Goal: Task Accomplishment & Management: Use online tool/utility

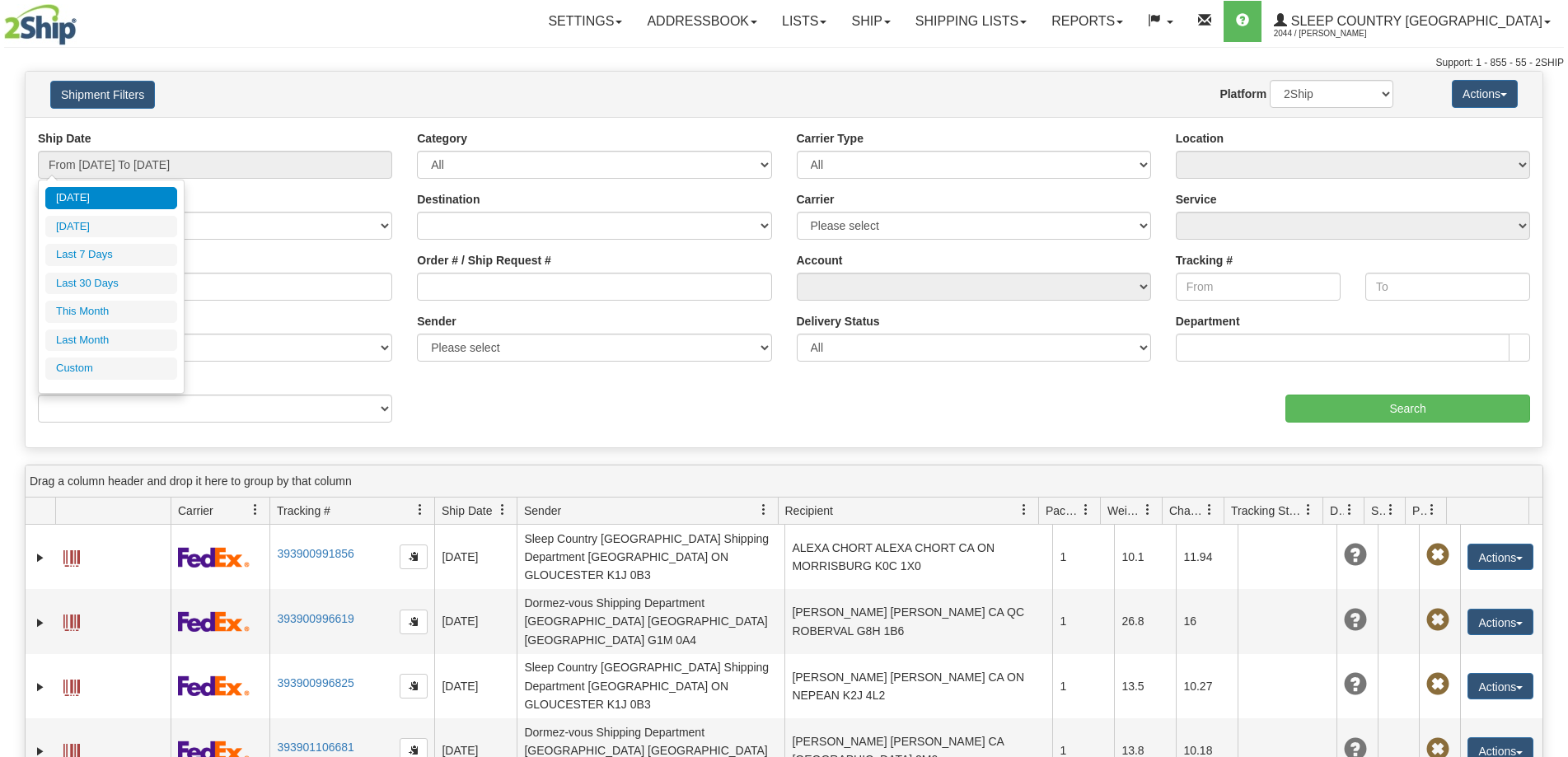
drag, startPoint x: 0, startPoint y: 0, endPoint x: 543, endPoint y: 306, distance: 623.3
click at [125, 282] on li "Last 30 Days" at bounding box center [111, 284] width 132 height 22
type input "From 09/05/2025 To 10/04/2025"
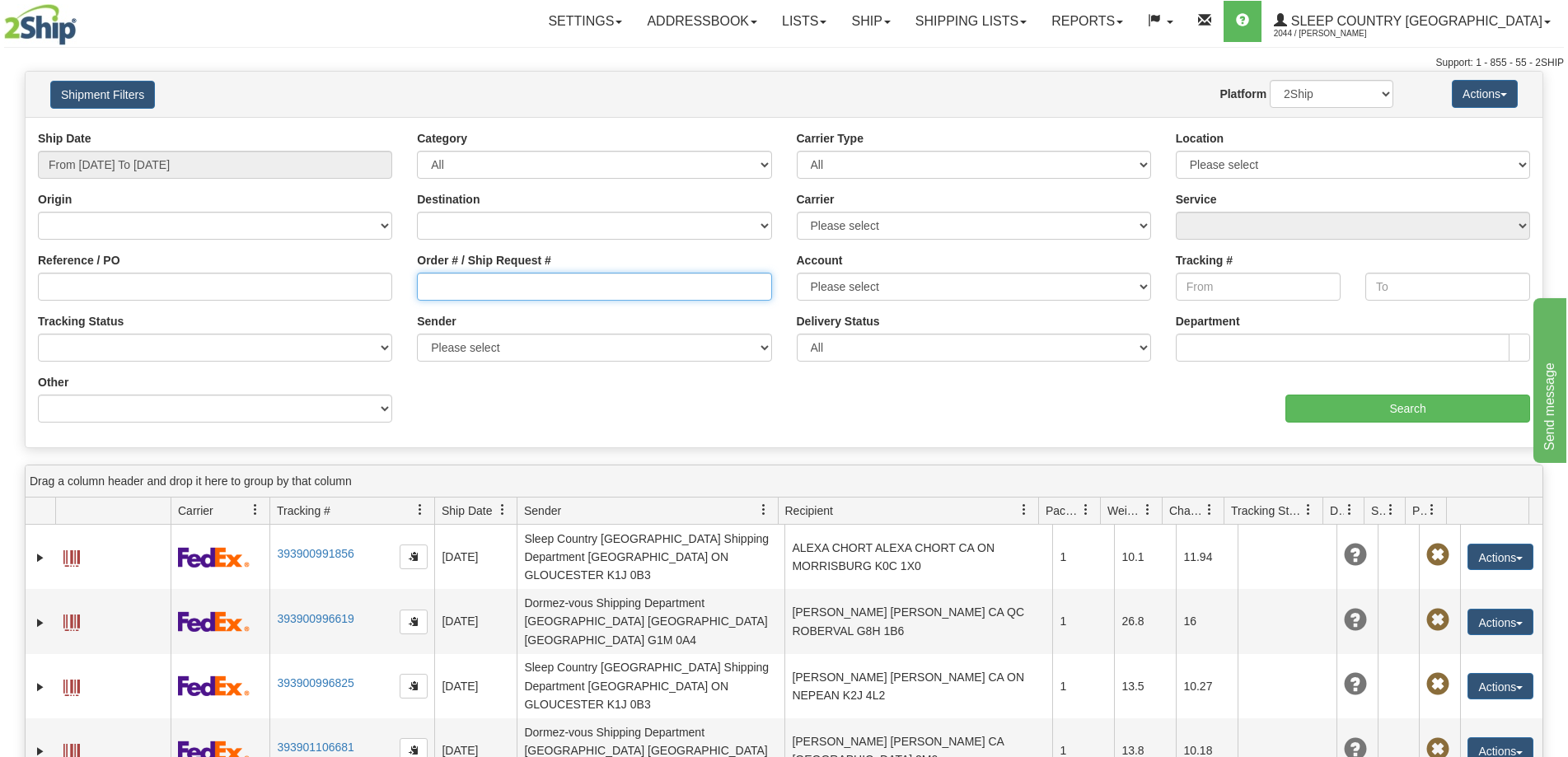
click at [532, 296] on input "Order # / Ship Request #" at bounding box center [594, 287] width 354 height 28
paste input "9000I127729"
type input "9000I127729"
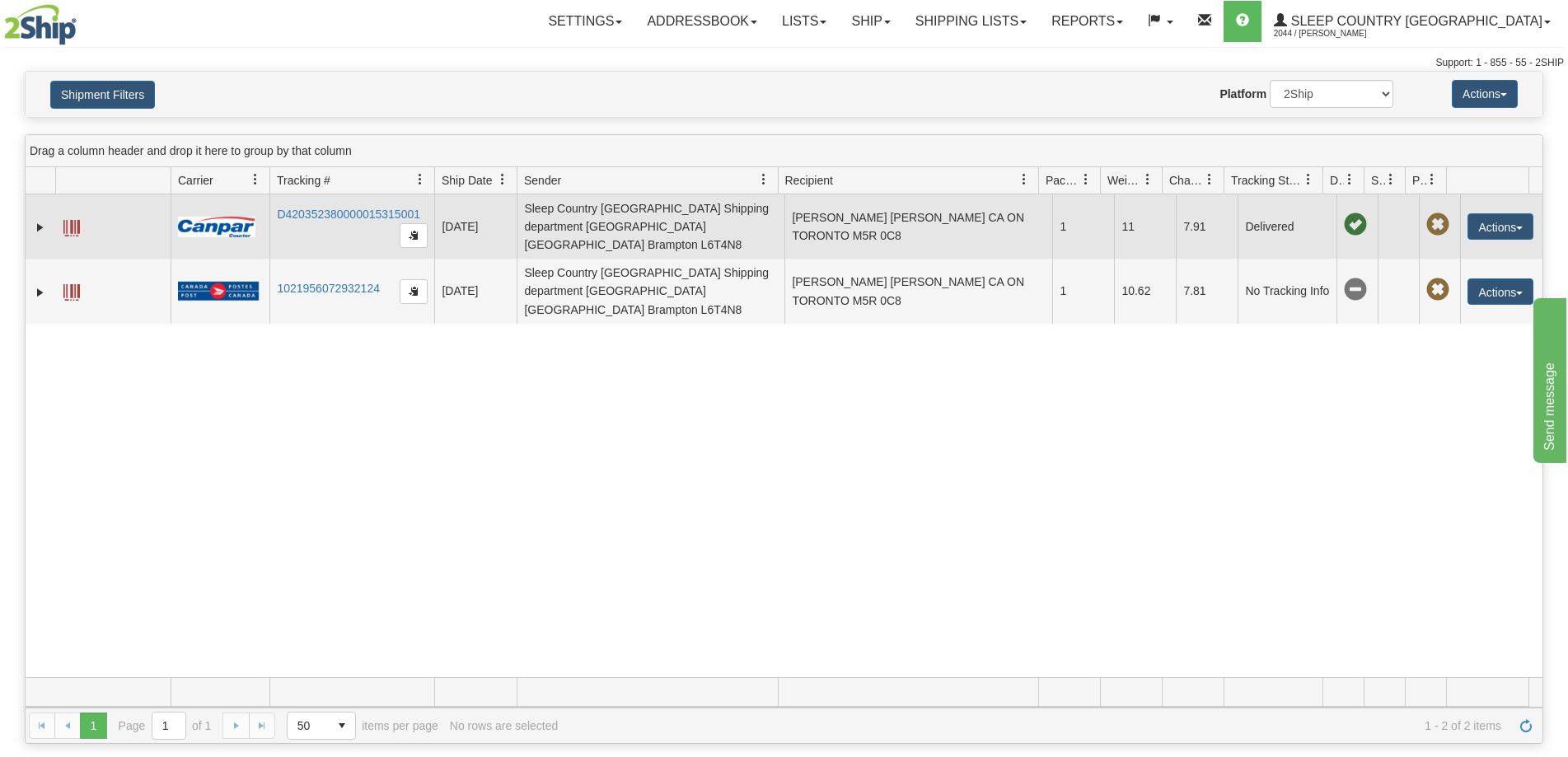
click at [67, 220] on span at bounding box center [72, 228] width 17 height 17
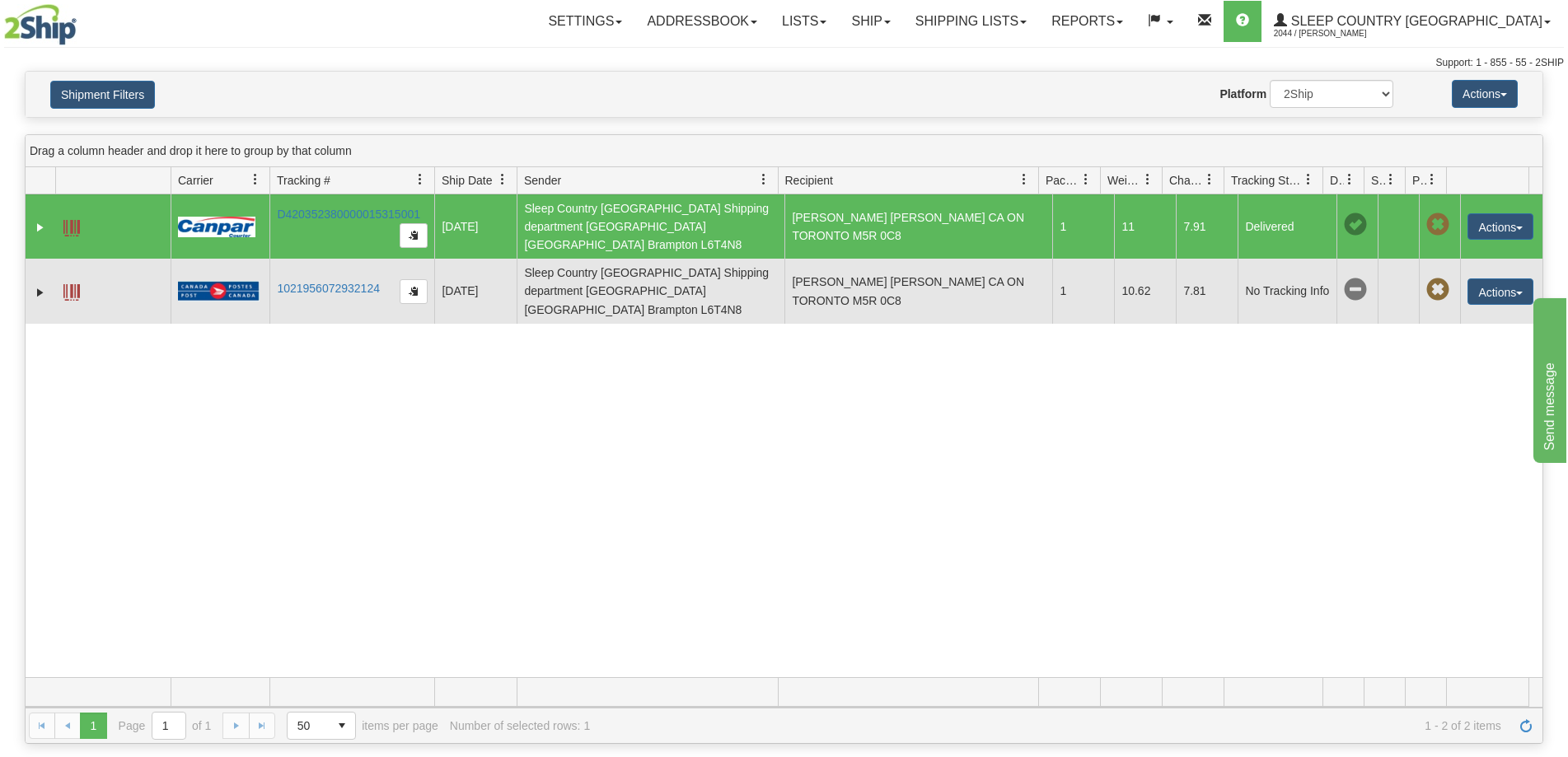
click at [75, 284] on span at bounding box center [72, 293] width 17 height 17
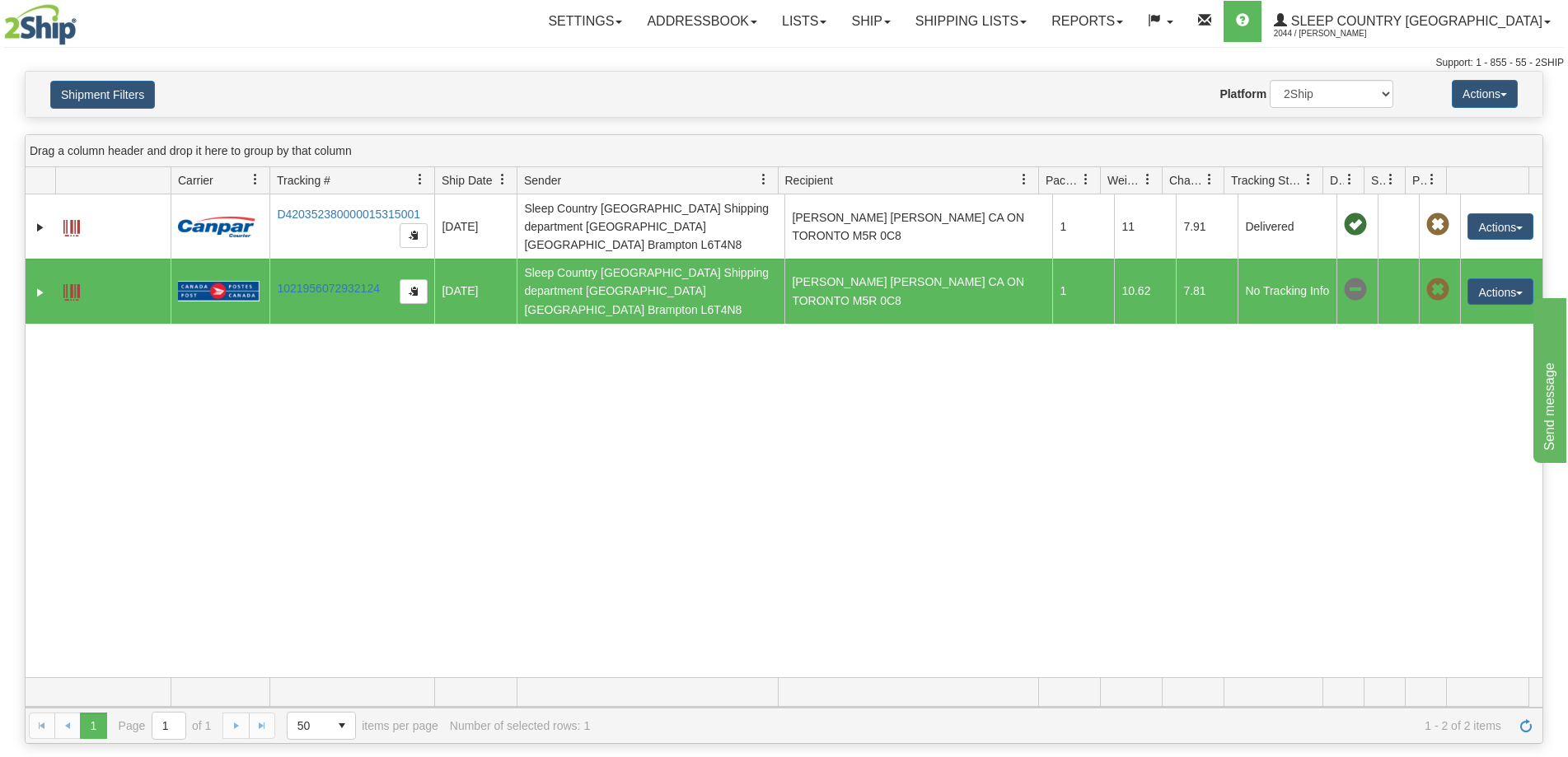
click at [266, 362] on div "31695076 2044 D420352380000015315001 09/30/2025 09/30/2025 03:10:49 PM Sleep Co…" at bounding box center [784, 436] width 1517 height 483
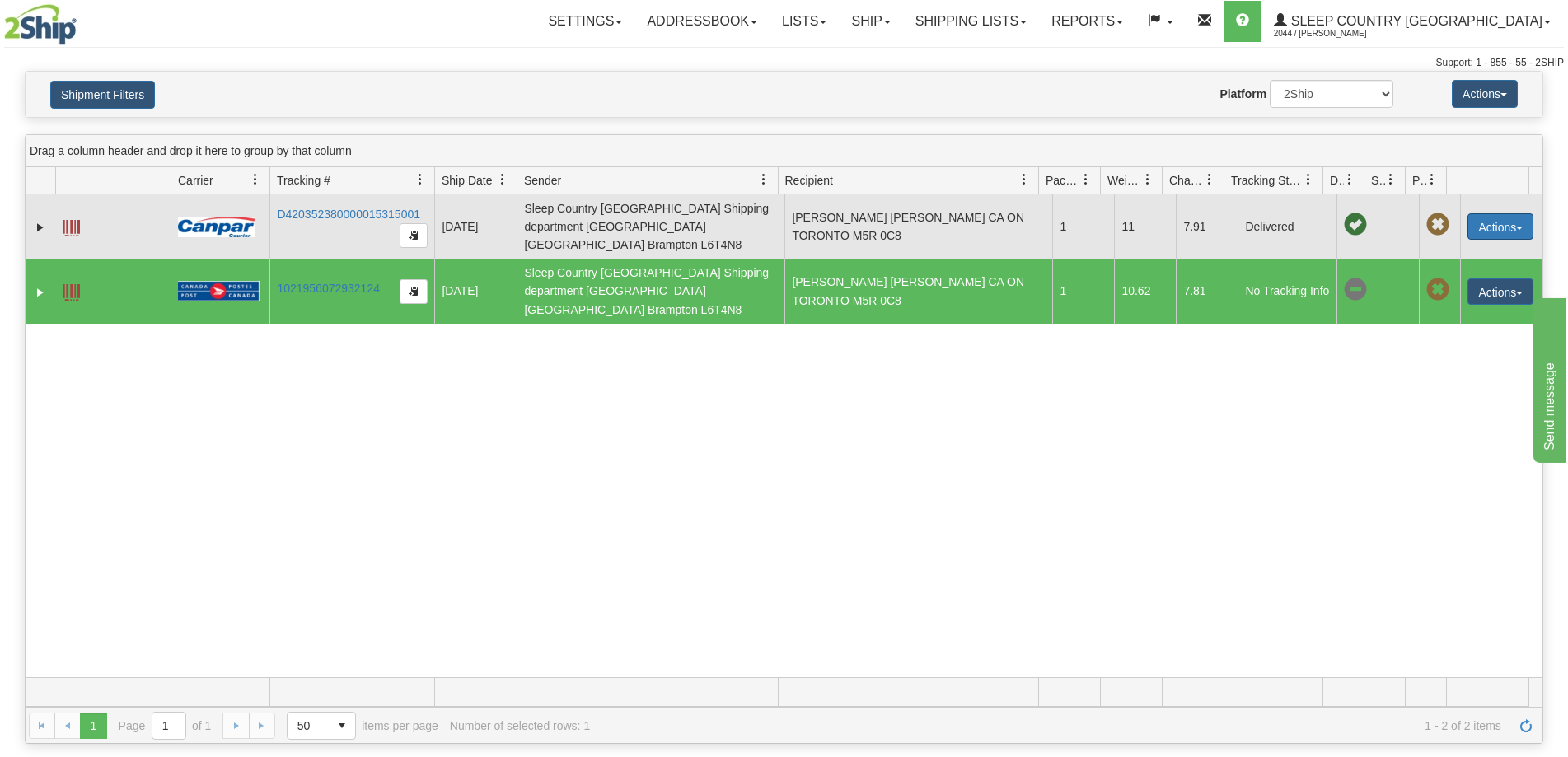
click at [1486, 223] on button "Actions" at bounding box center [1500, 226] width 66 height 27
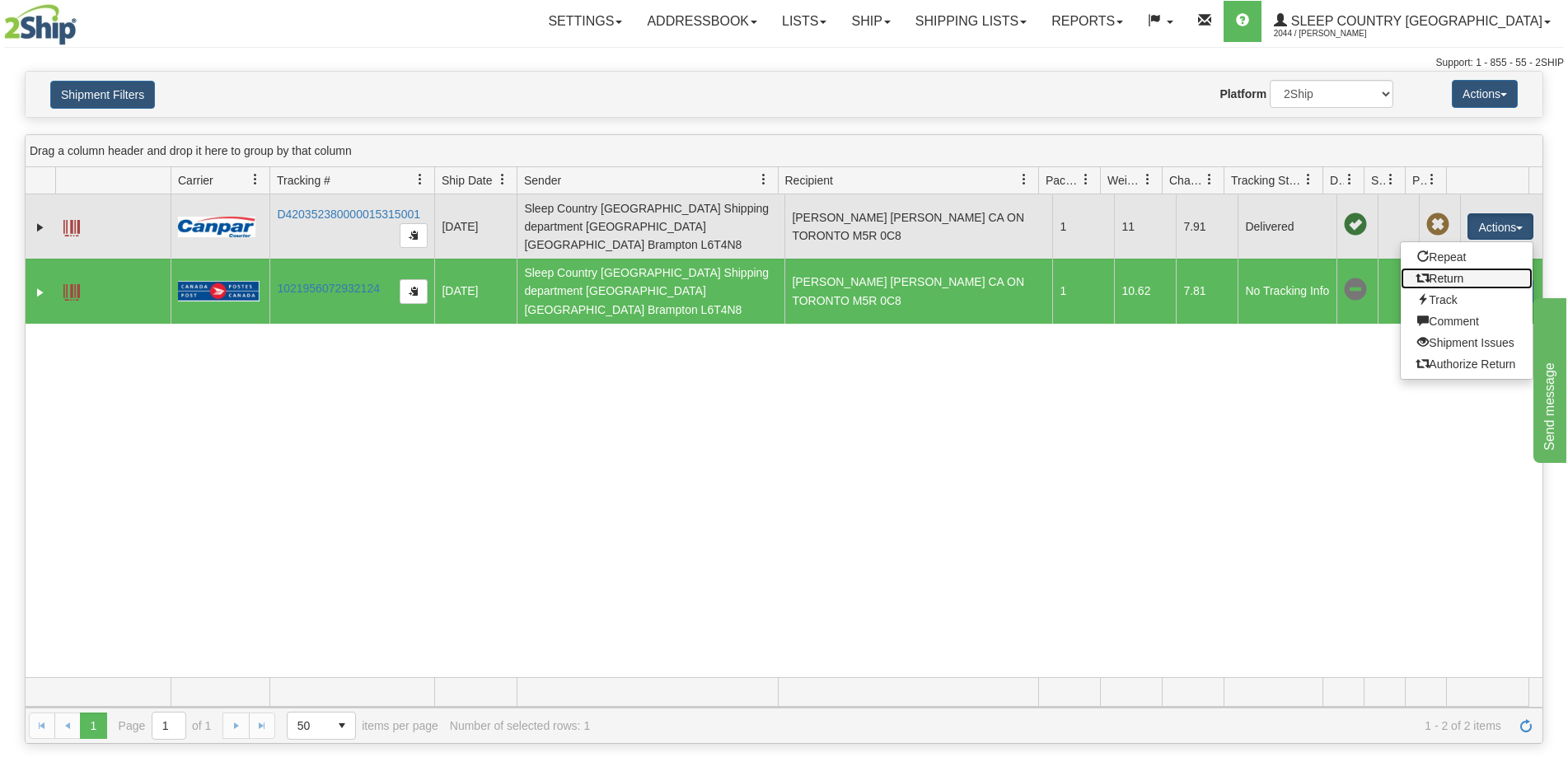
click at [1459, 277] on link "Return" at bounding box center [1466, 279] width 132 height 22
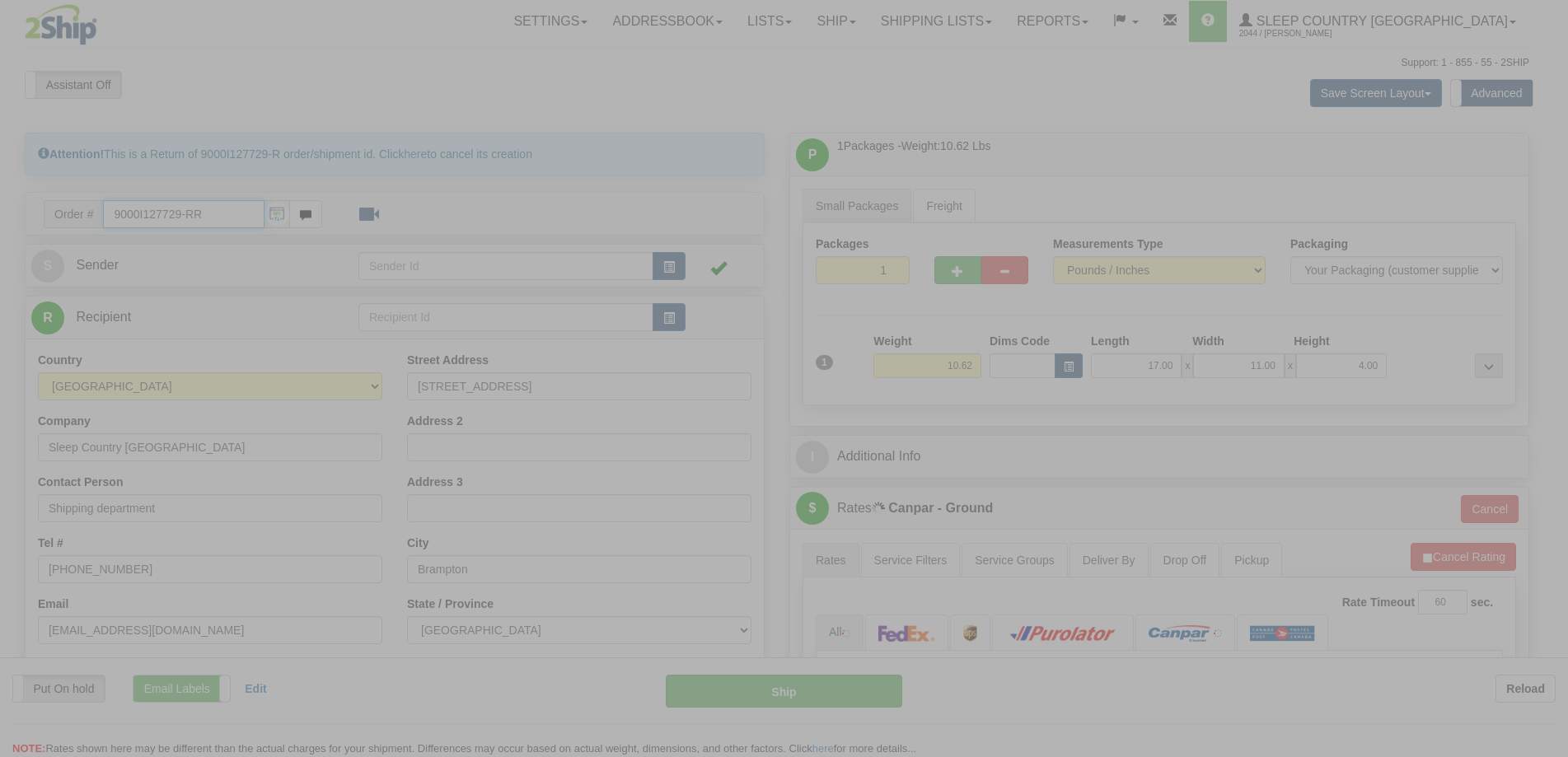
type input "1"
type input "07:36"
type input "16:00"
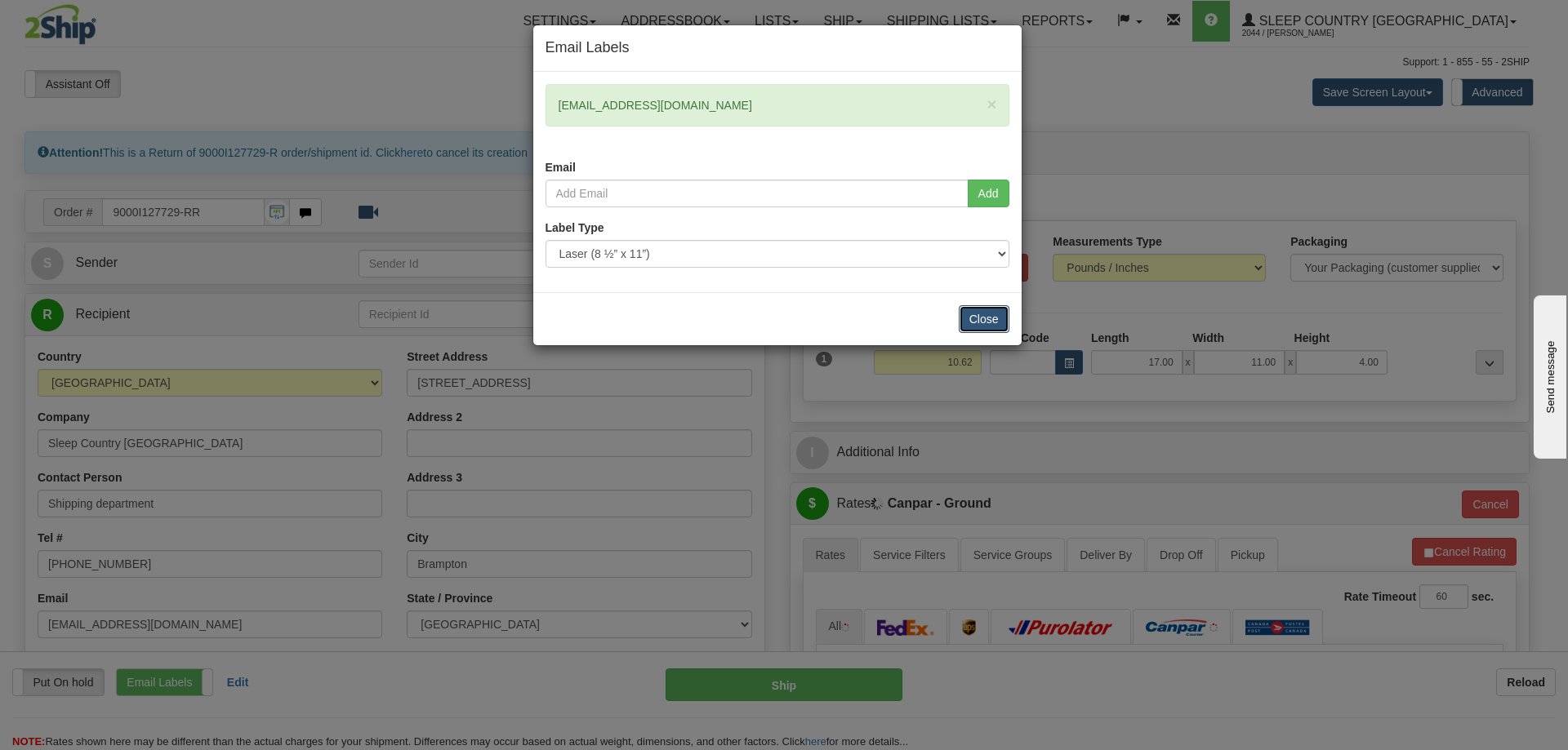
click at [990, 324] on button "Close" at bounding box center [985, 320] width 51 height 28
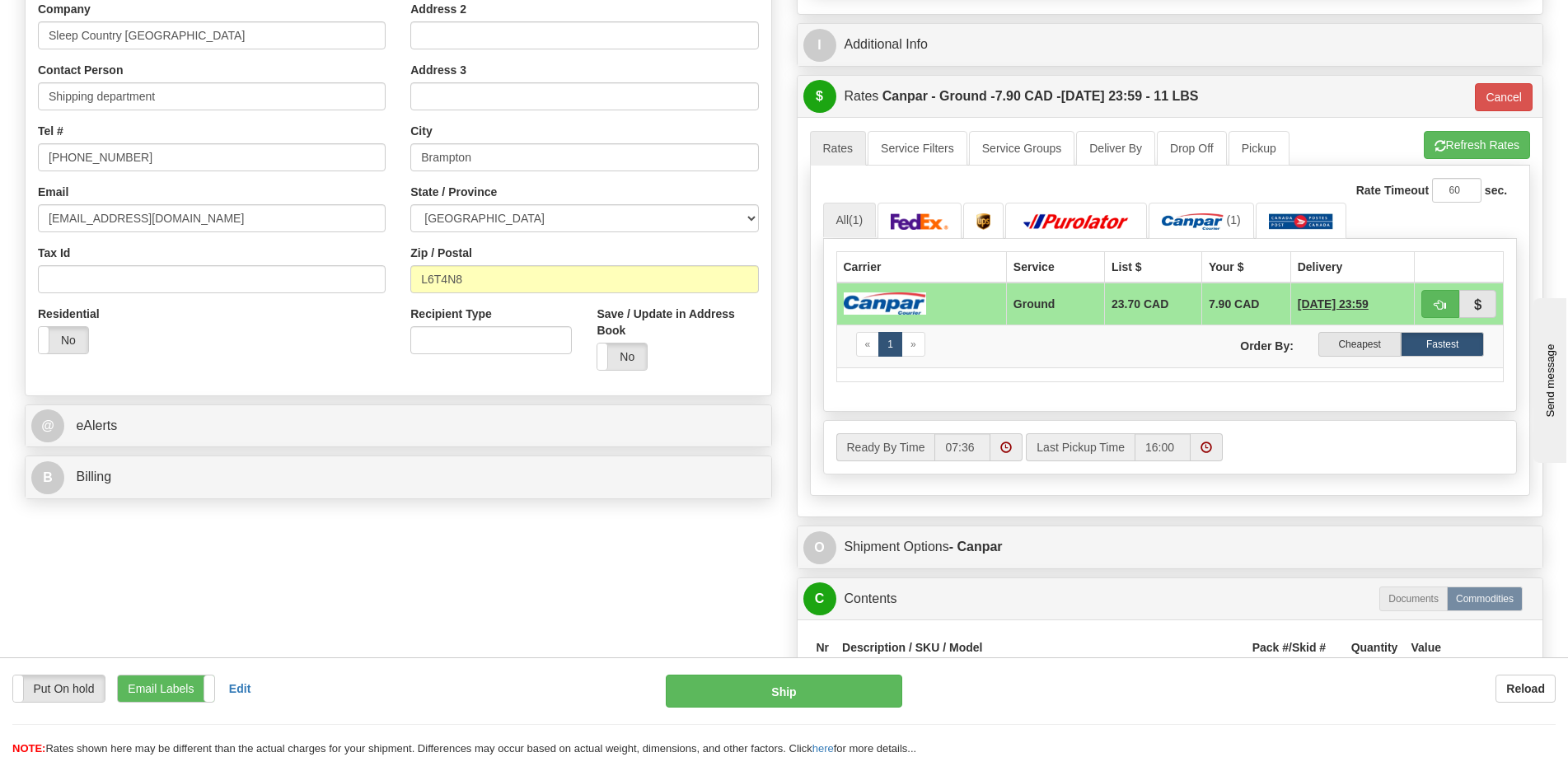
scroll to position [906, 0]
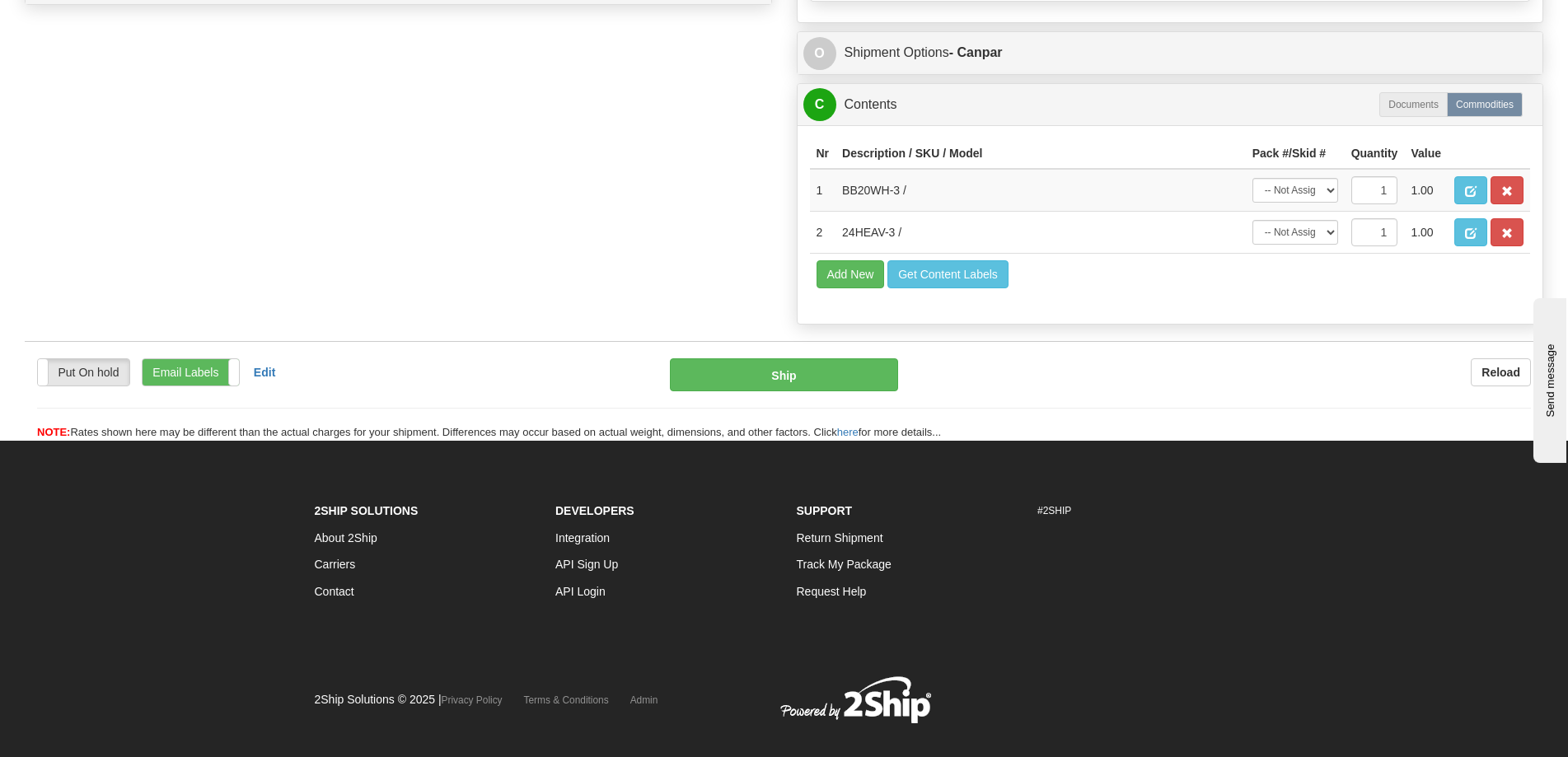
click at [1445, 297] on div "Nr Description / SKU / Model Pack #/Skid # Quantity Value 1 BB20WH-3 / -- Not A…" at bounding box center [1170, 224] width 745 height 198
click at [1507, 237] on span "button" at bounding box center [1507, 233] width 12 height 11
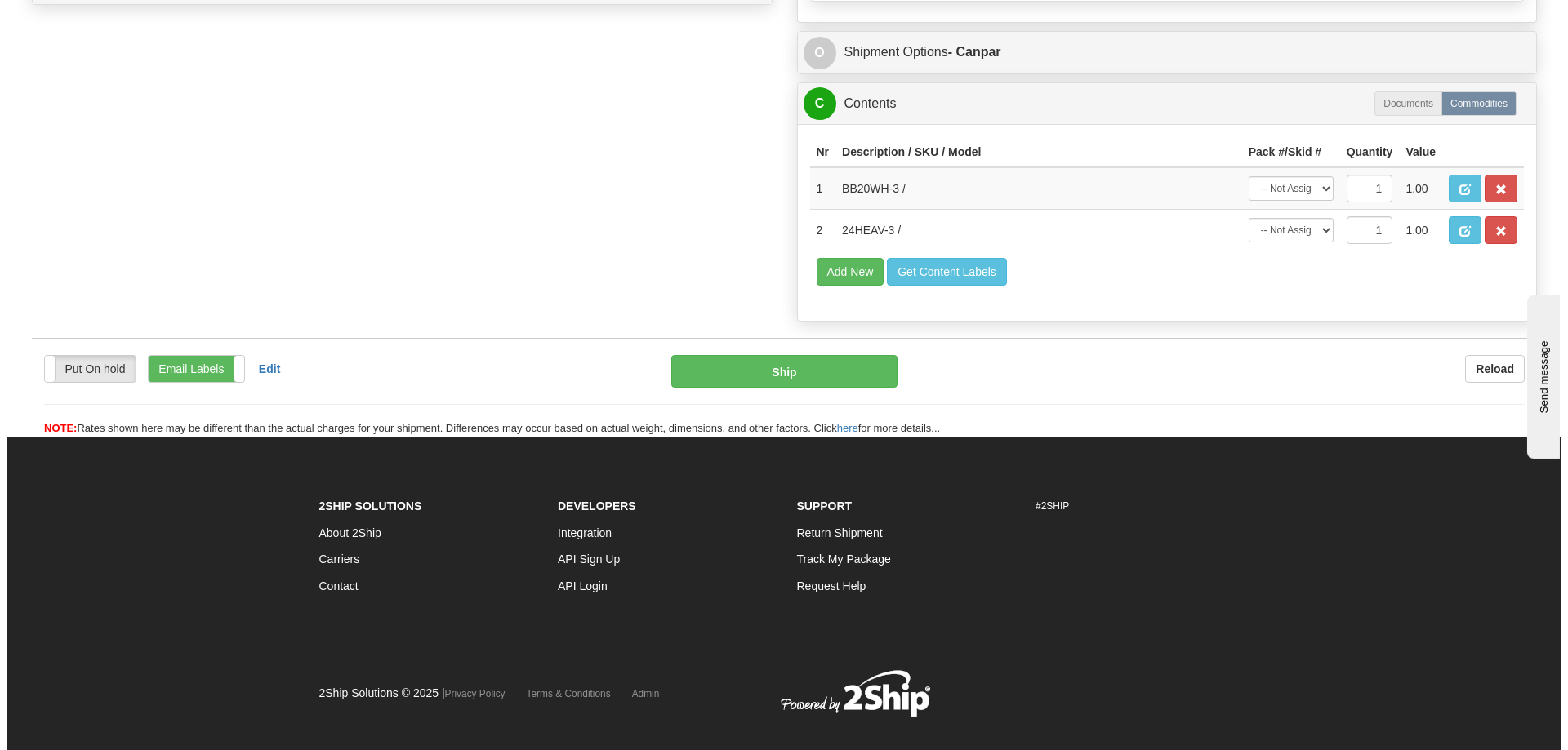
scroll to position [881, 0]
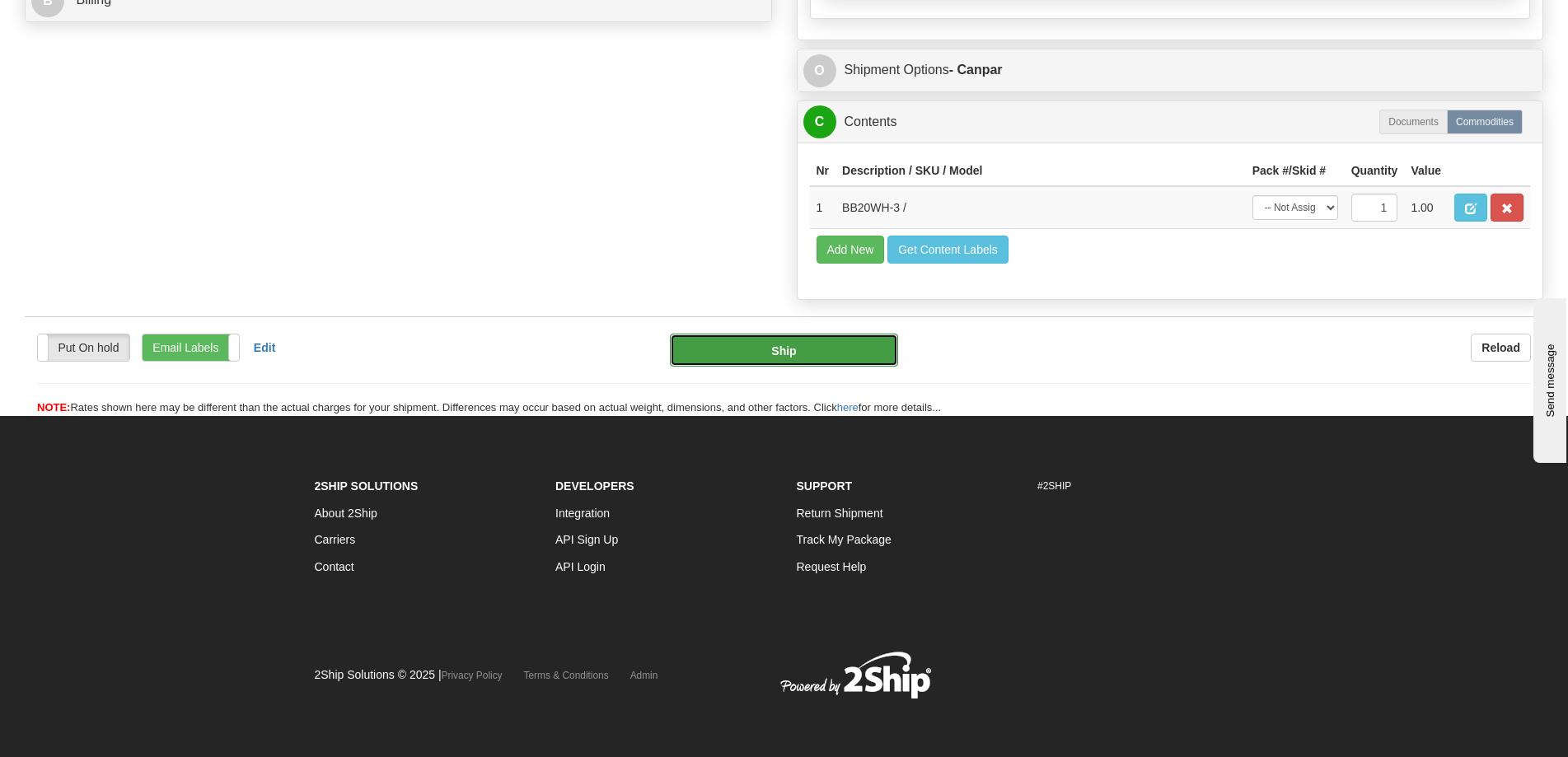
click at [791, 352] on button "Ship" at bounding box center [784, 350] width 228 height 33
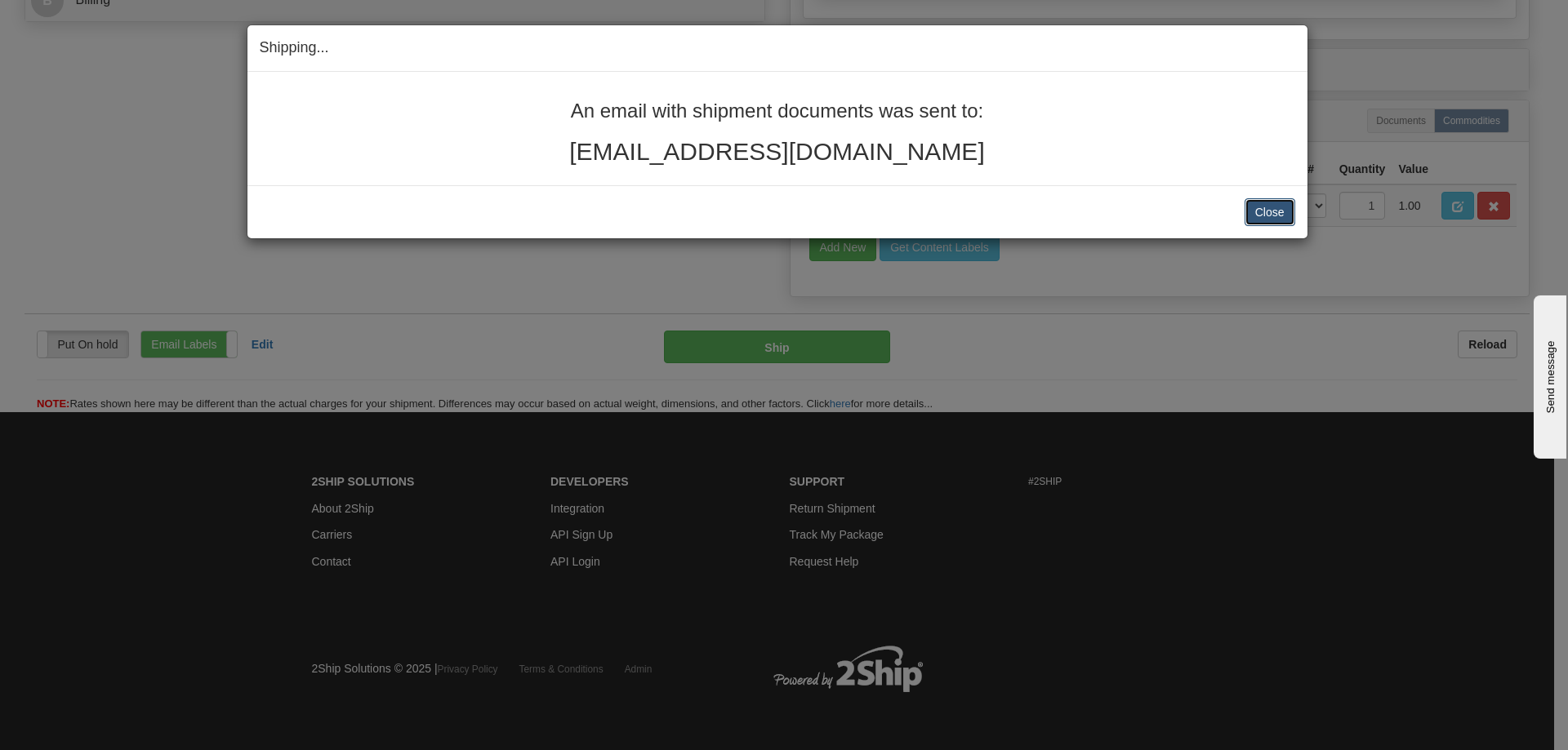
click at [1267, 209] on button "Close" at bounding box center [1270, 212] width 51 height 28
